Goal: Register for event/course

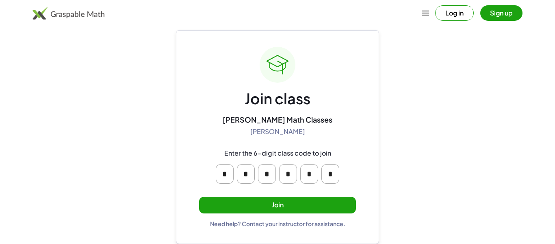
scroll to position [15, 0]
click at [279, 205] on button "Join" at bounding box center [277, 205] width 157 height 17
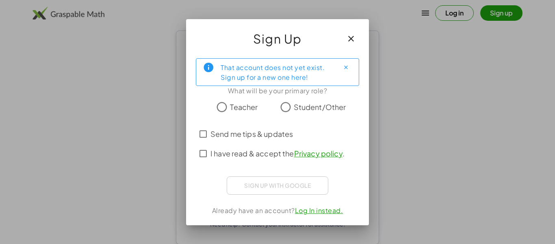
click at [293, 186] on div "Sign up with Google Sign in with Google Sign in with Google. Opens in new tab" at bounding box center [278, 185] width 102 height 18
click at [231, 111] on span "Teacher" at bounding box center [244, 106] width 28 height 11
click at [239, 109] on span "Teacher" at bounding box center [244, 106] width 28 height 11
click at [330, 115] on label "Student/Other" at bounding box center [320, 107] width 52 height 16
click at [248, 137] on span "Send me tips & updates" at bounding box center [252, 133] width 83 height 11
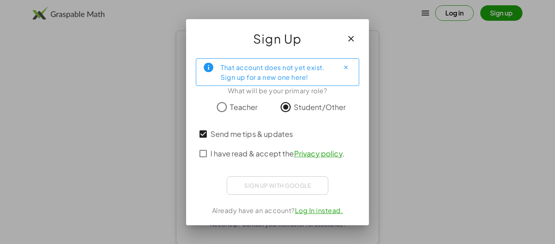
click at [261, 161] on label "I have read & accept the Privacy policy ." at bounding box center [278, 154] width 134 height 20
